Goal: Task Accomplishment & Management: Use online tool/utility

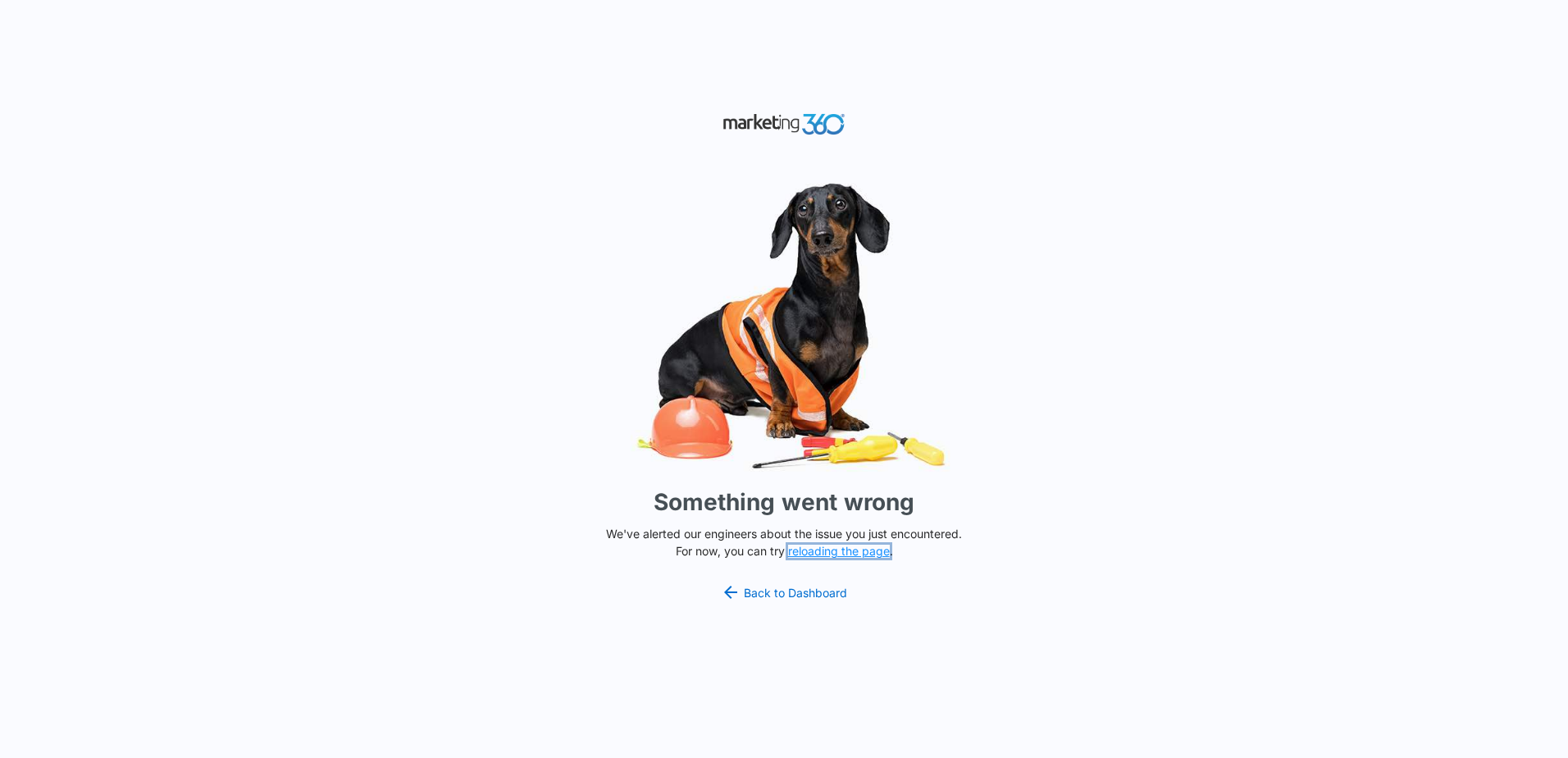
click at [871, 548] on button "reloading the page" at bounding box center [838, 551] width 101 height 13
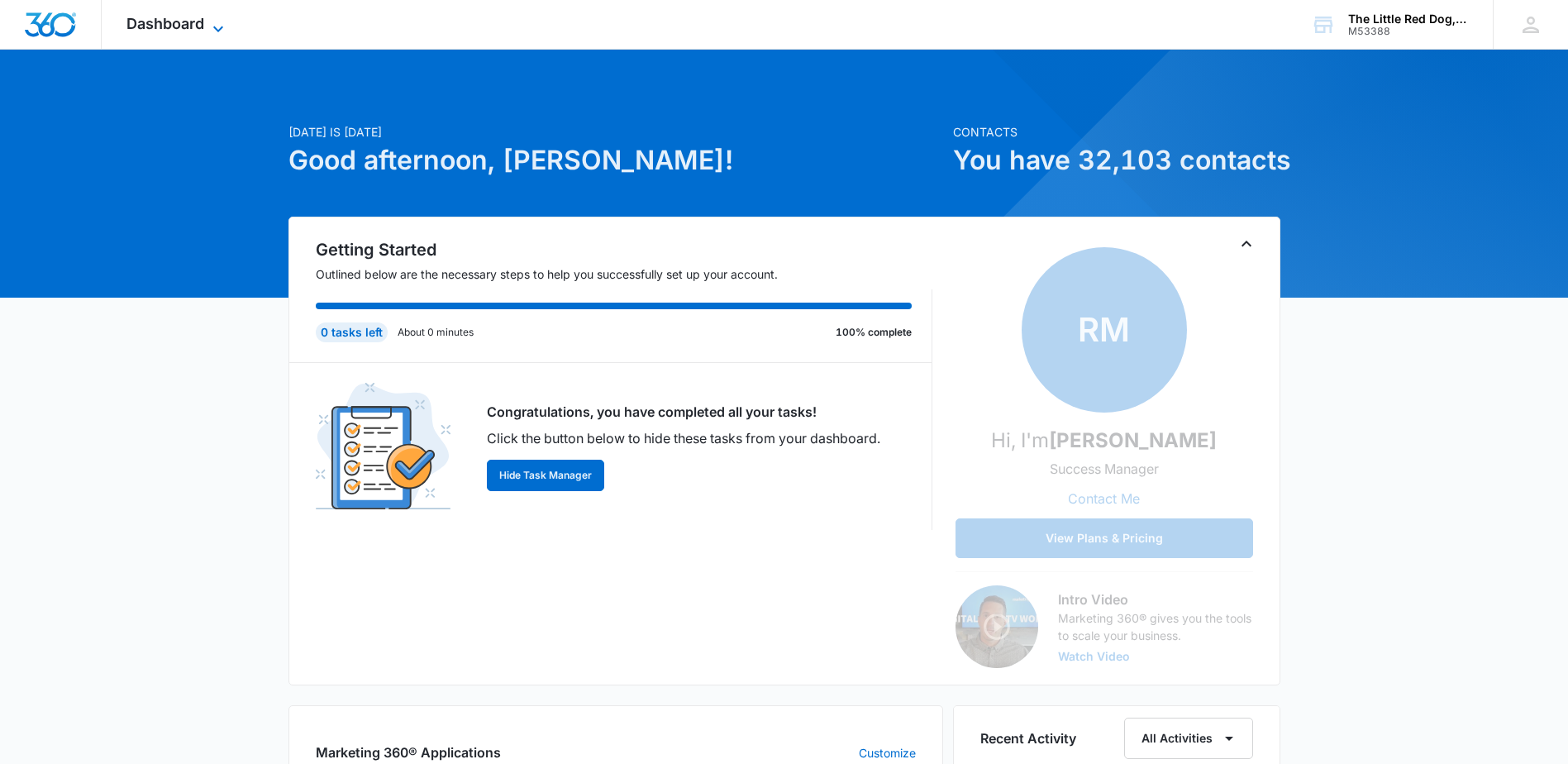
click at [219, 21] on icon at bounding box center [218, 29] width 20 height 20
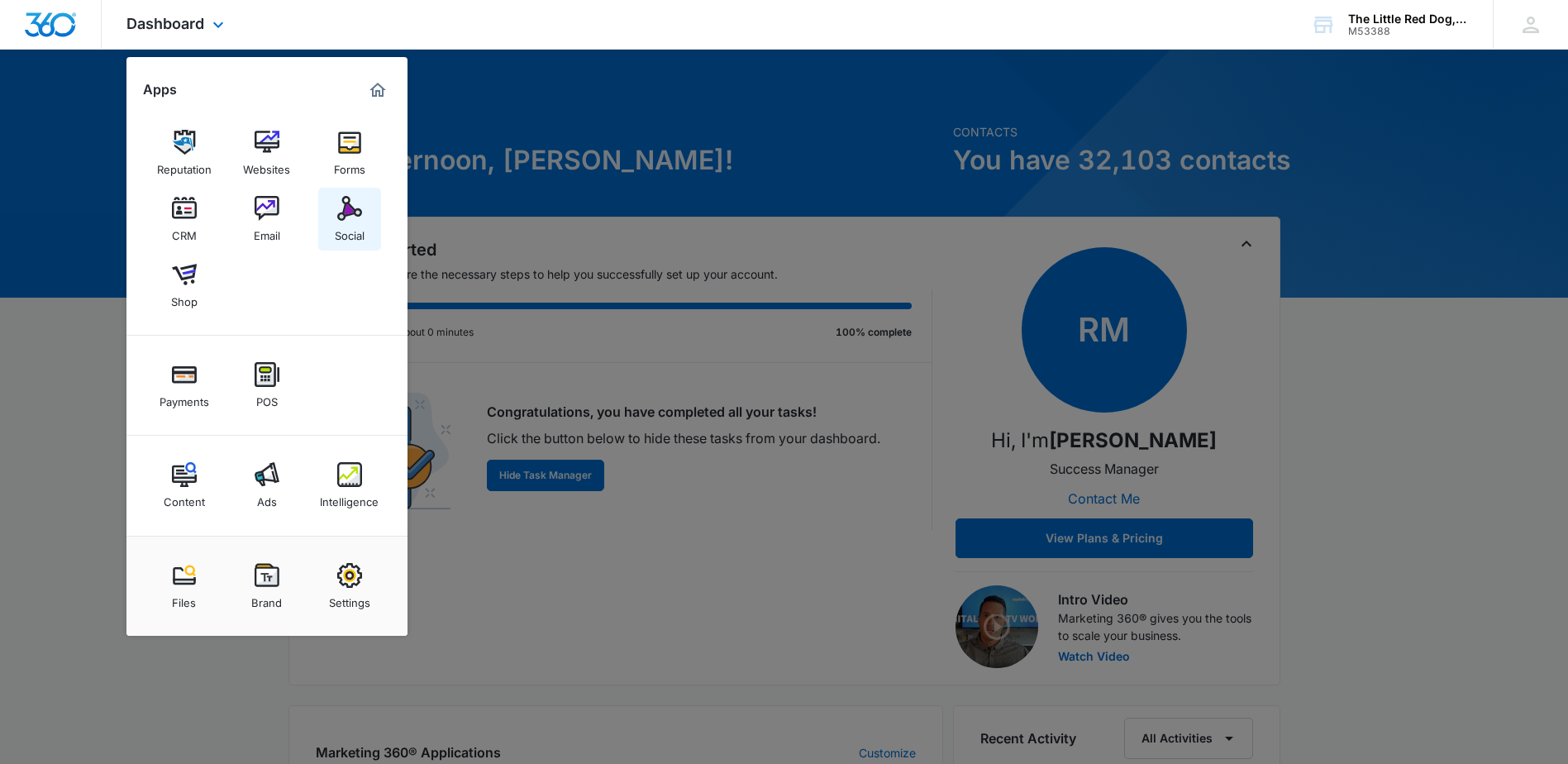
click at [354, 214] on img at bounding box center [349, 208] width 25 height 25
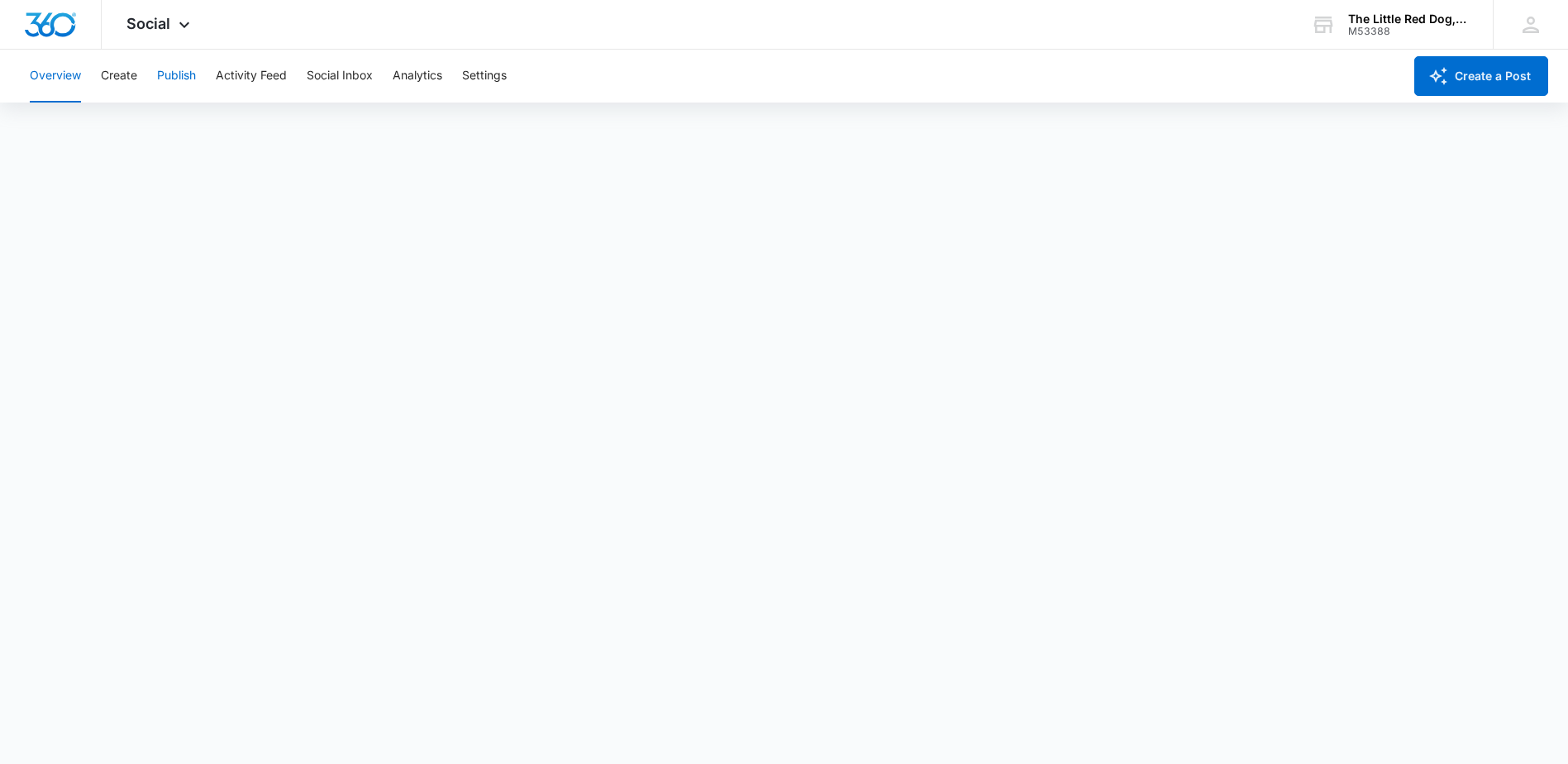
click at [163, 73] on button "Publish" at bounding box center [177, 75] width 39 height 52
